Goal: Task Accomplishment & Management: Use online tool/utility

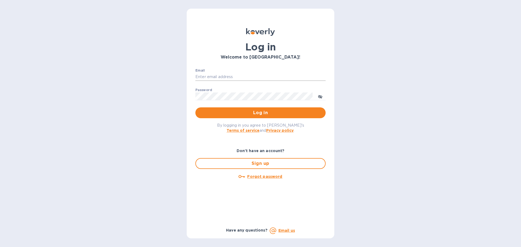
click at [219, 76] on input "Email" at bounding box center [260, 77] width 130 height 8
type input "[PERSON_NAME][EMAIL_ADDRESS][DOMAIN_NAME]"
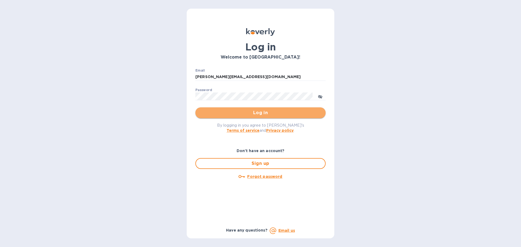
click at [263, 112] on span "Log in" at bounding box center [260, 113] width 121 height 7
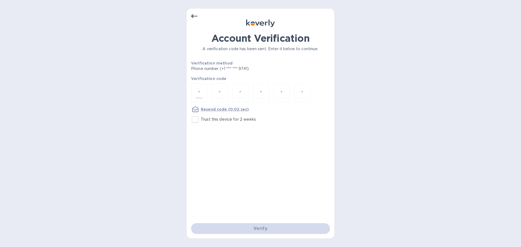
click at [198, 92] on input "number" at bounding box center [199, 93] width 7 height 10
paste input "7"
type input "7"
type input "9"
type input "4"
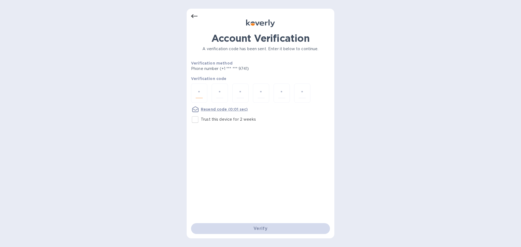
type input "6"
type input "4"
type input "1"
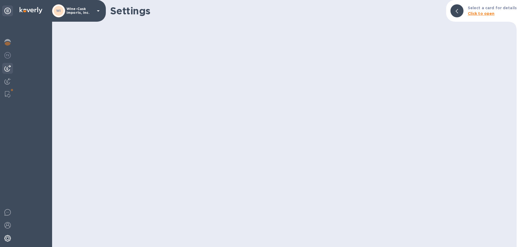
click at [7, 69] on img at bounding box center [7, 68] width 7 height 7
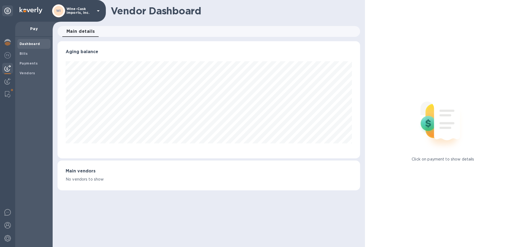
scroll to position [271047, 270864]
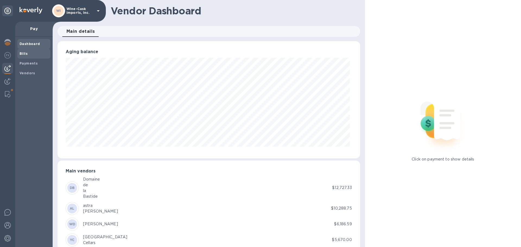
click at [24, 56] on span "Bills" at bounding box center [24, 53] width 8 height 5
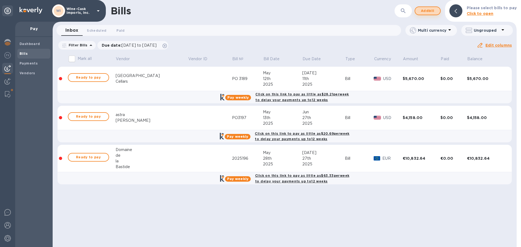
click at [434, 12] on span "Add bill" at bounding box center [427, 11] width 16 height 7
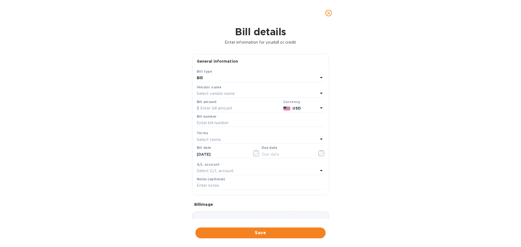
click at [227, 94] on p "Select vendor name" at bounding box center [216, 94] width 38 height 6
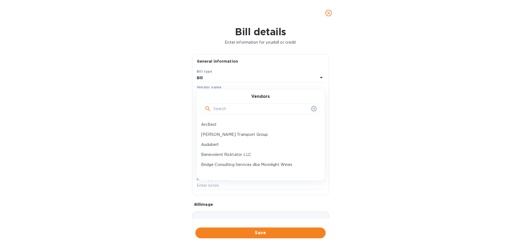
click at [233, 107] on input "text" at bounding box center [261, 109] width 96 height 8
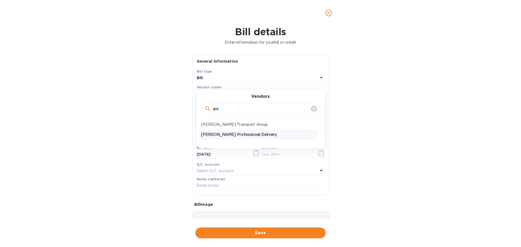
type input "po"
click at [218, 136] on p "[PERSON_NAME] Professional Delivery" at bounding box center [258, 135] width 115 height 6
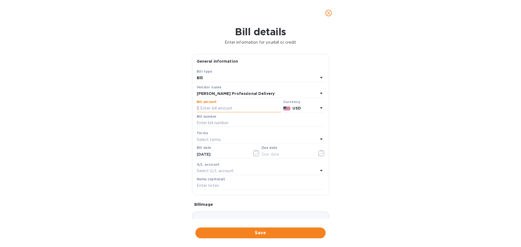
click at [220, 106] on input "text" at bounding box center [239, 108] width 84 height 8
type input "705.00"
click at [231, 124] on input "text" at bounding box center [261, 123] width 128 height 8
type input "wc081525"
click at [274, 234] on span "Save" at bounding box center [260, 233] width 121 height 7
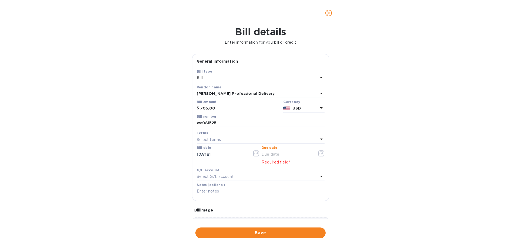
click at [280, 152] on input "text" at bounding box center [286, 154] width 51 height 8
type input "[DATE]"
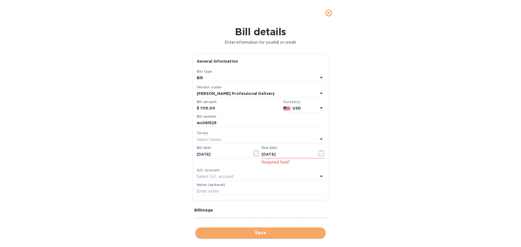
click at [273, 234] on span "Save" at bounding box center [260, 233] width 121 height 7
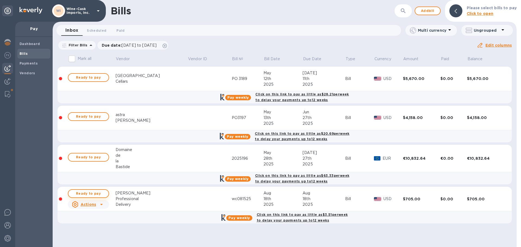
click at [95, 193] on span "Ready to pay" at bounding box center [88, 193] width 31 height 7
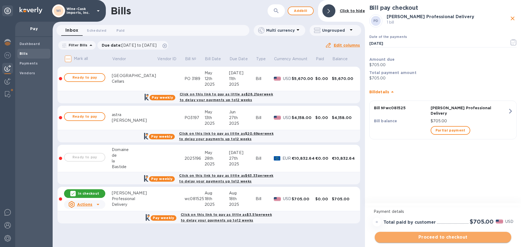
click at [437, 238] on span "Proceed to checkout" at bounding box center [443, 237] width 128 height 7
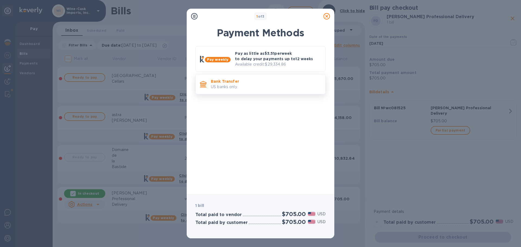
click at [229, 83] on p "Bank Transfer" at bounding box center [266, 81] width 110 height 5
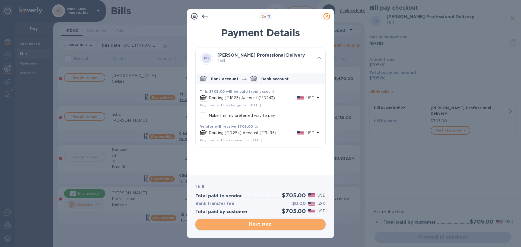
click at [260, 227] on span "Next step" at bounding box center [260, 224] width 121 height 7
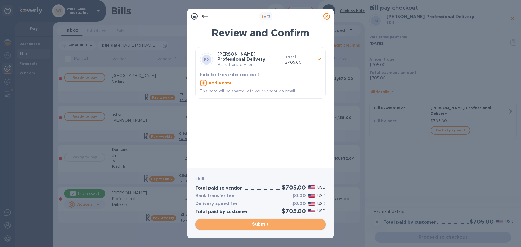
click at [260, 227] on span "Submit" at bounding box center [260, 224] width 121 height 7
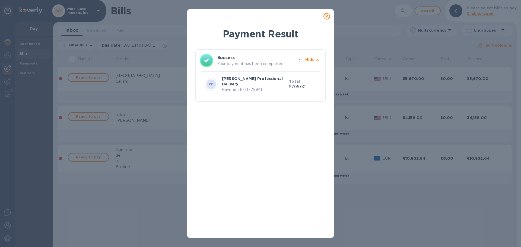
click at [325, 17] on icon at bounding box center [326, 16] width 7 height 7
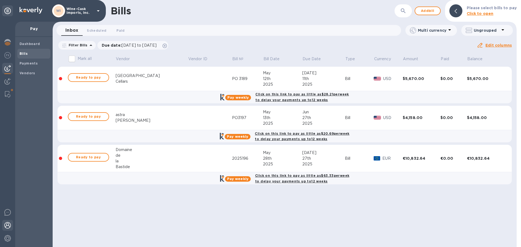
click at [9, 226] on img at bounding box center [7, 225] width 7 height 7
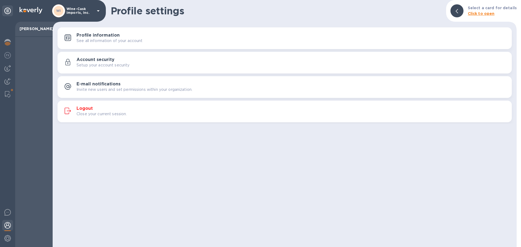
click at [86, 110] on h3 "Logout" at bounding box center [84, 108] width 16 height 5
